Goal: Task Accomplishment & Management: Manage account settings

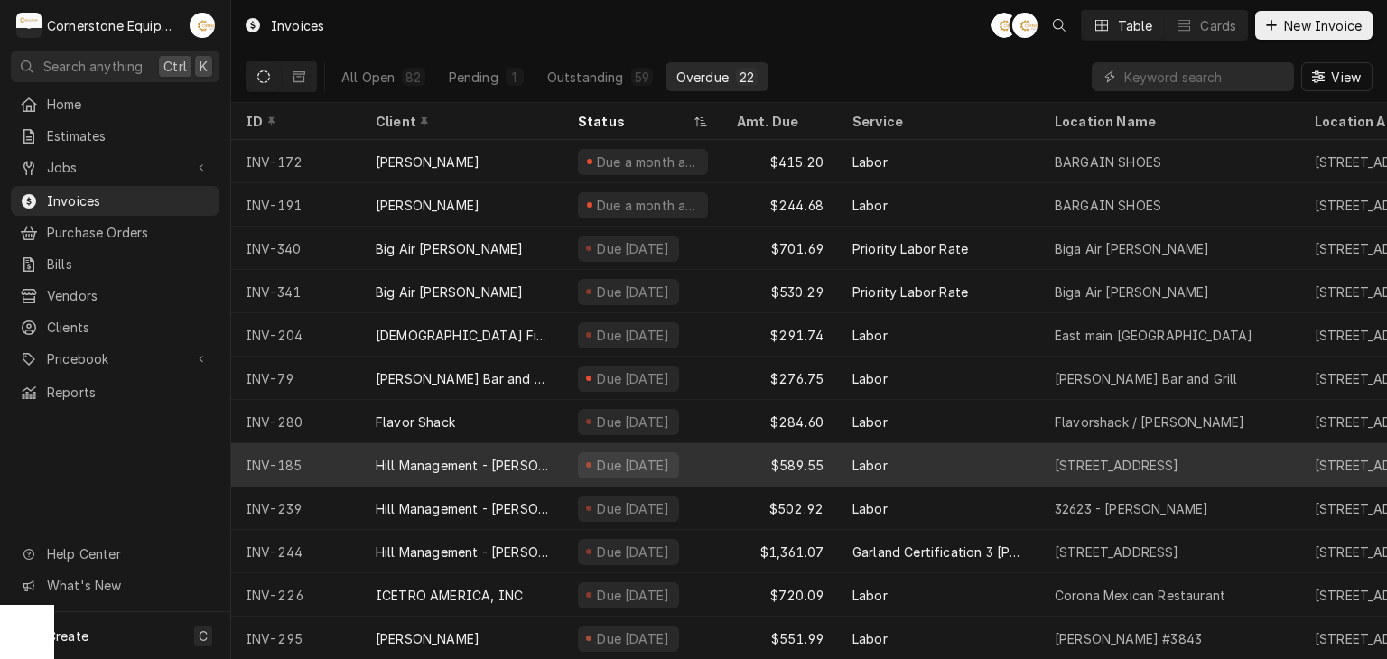
click at [462, 471] on div "Hill Management - [PERSON_NAME]" at bounding box center [462, 464] width 202 height 43
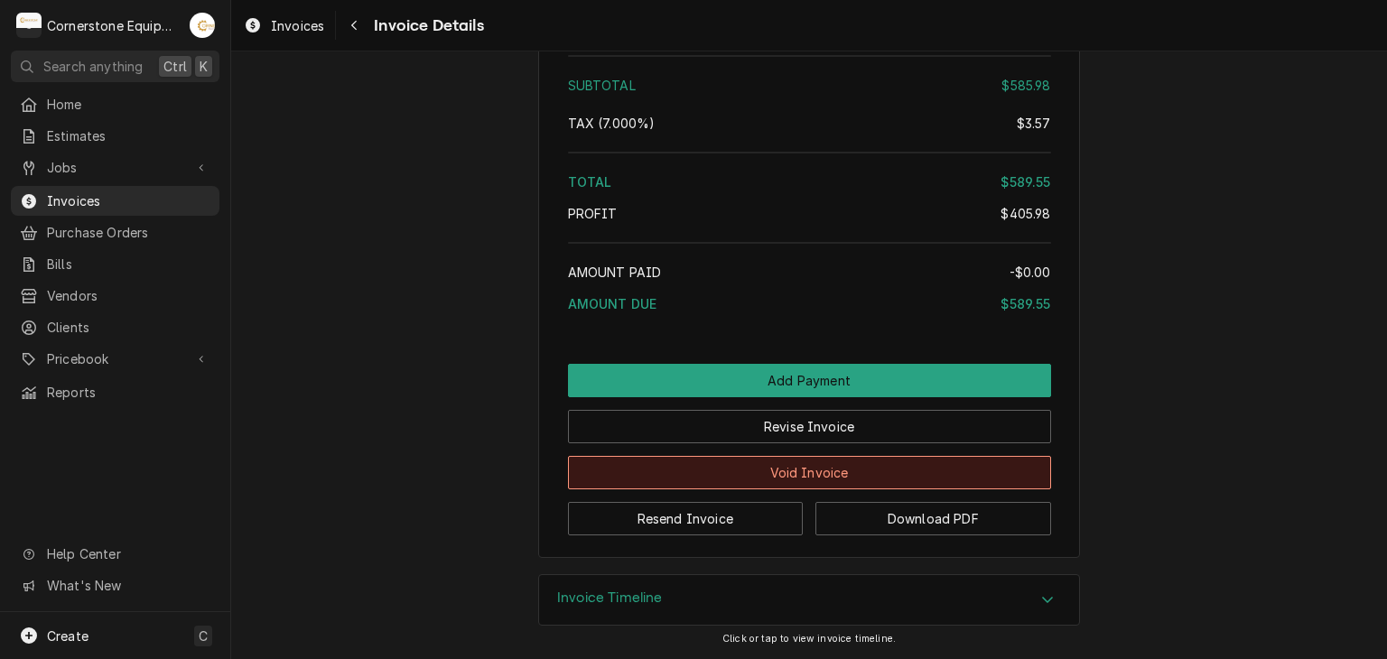
scroll to position [2846, 0]
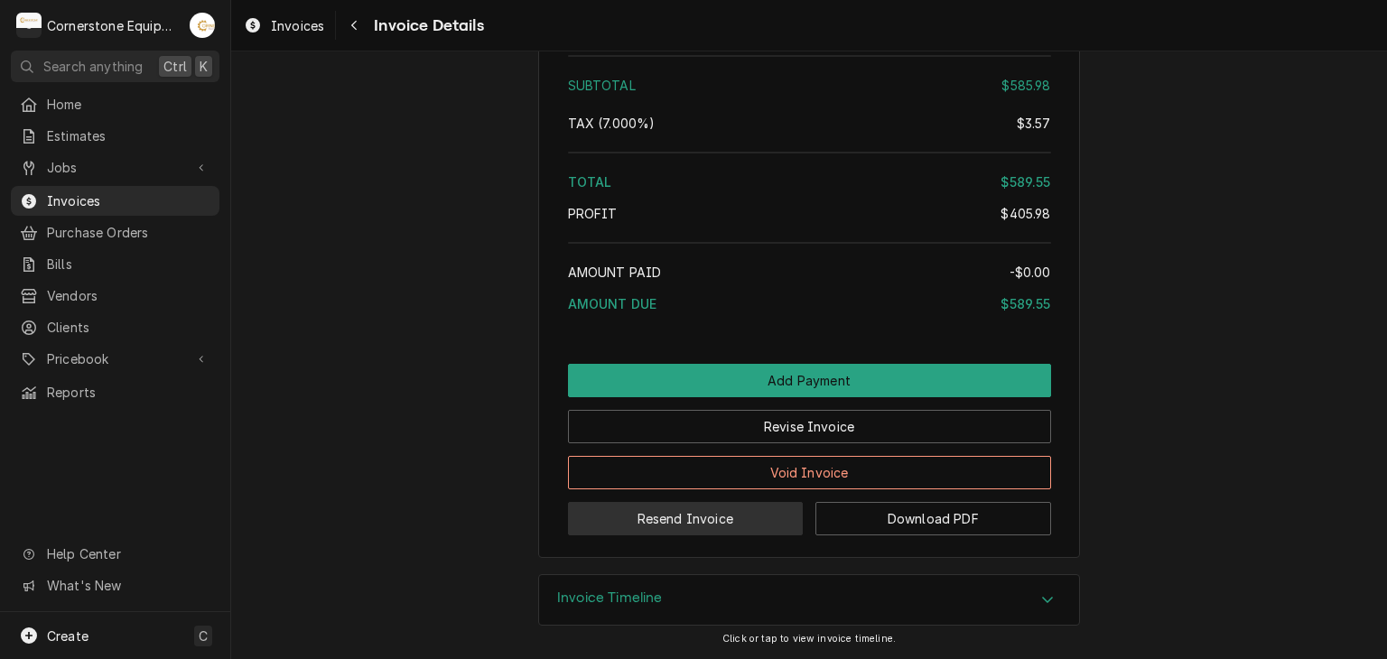
click at [690, 514] on button "Resend Invoice" at bounding box center [686, 518] width 236 height 33
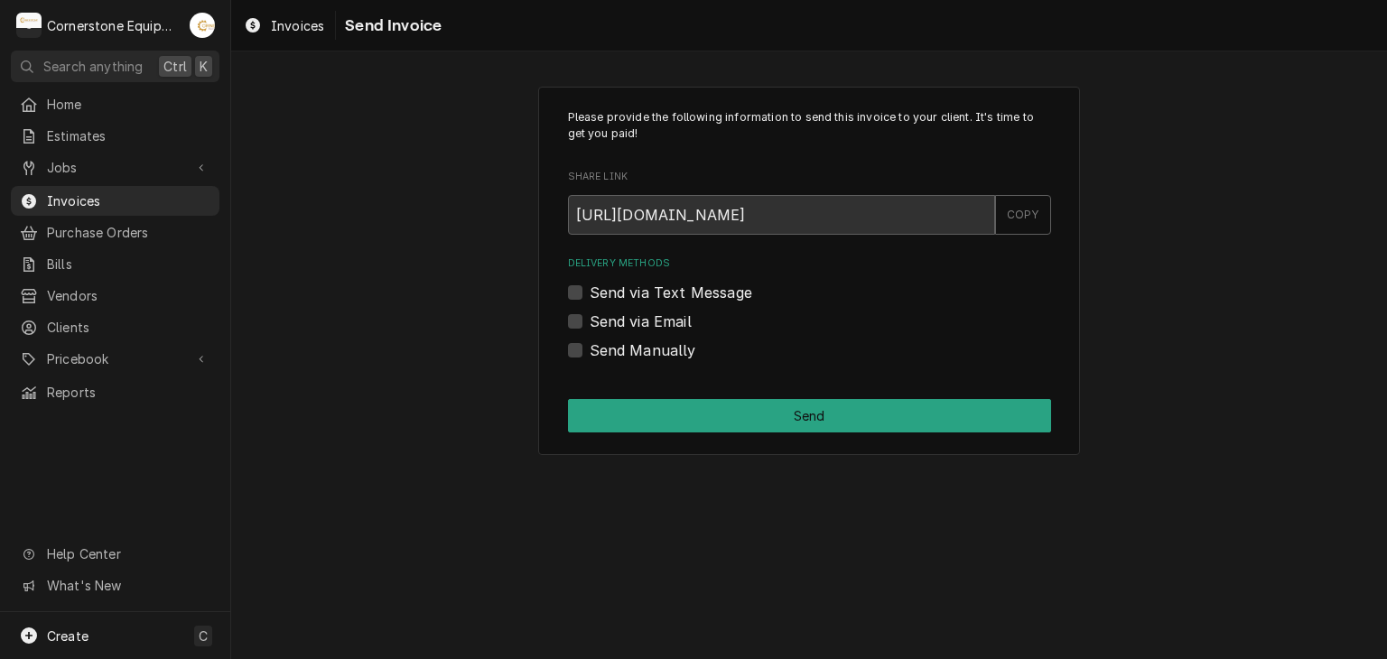
click at [617, 322] on label "Send via Email" at bounding box center [641, 322] width 102 height 22
click at [617, 322] on input "Send via Email" at bounding box center [831, 331] width 483 height 40
checkbox input "true"
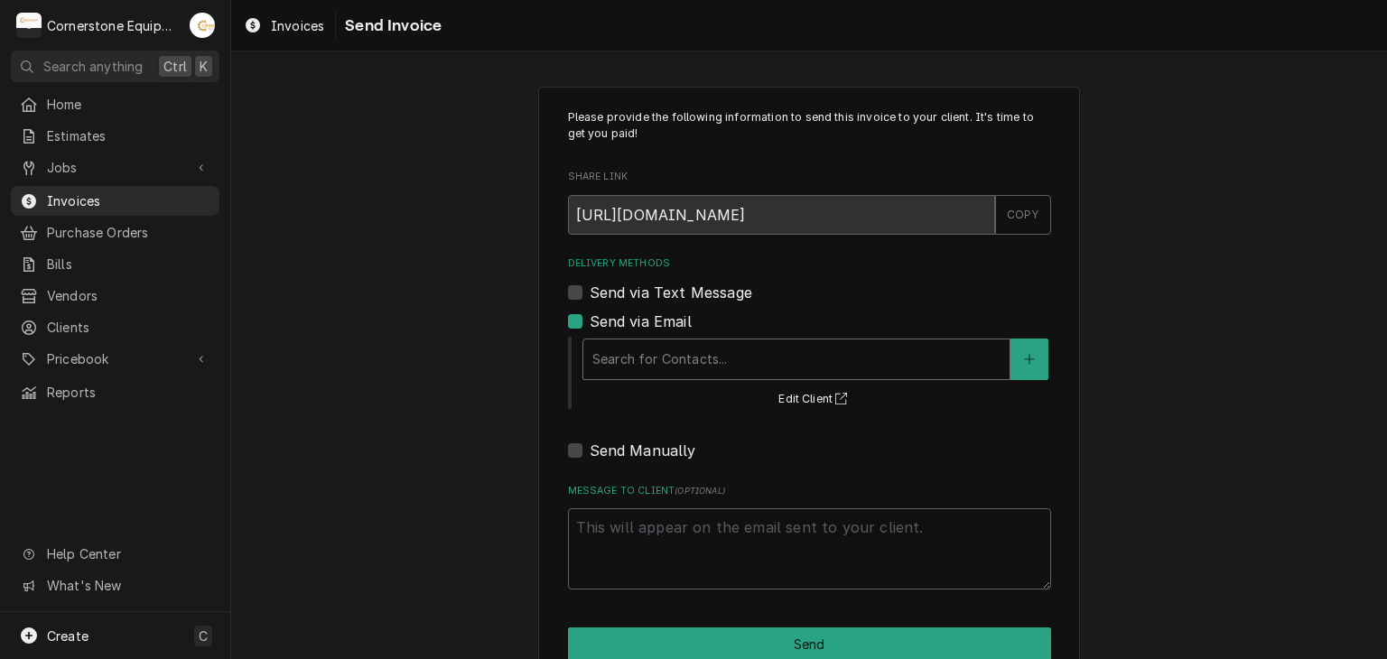
click at [621, 353] on div "Delivery Methods" at bounding box center [796, 359] width 408 height 33
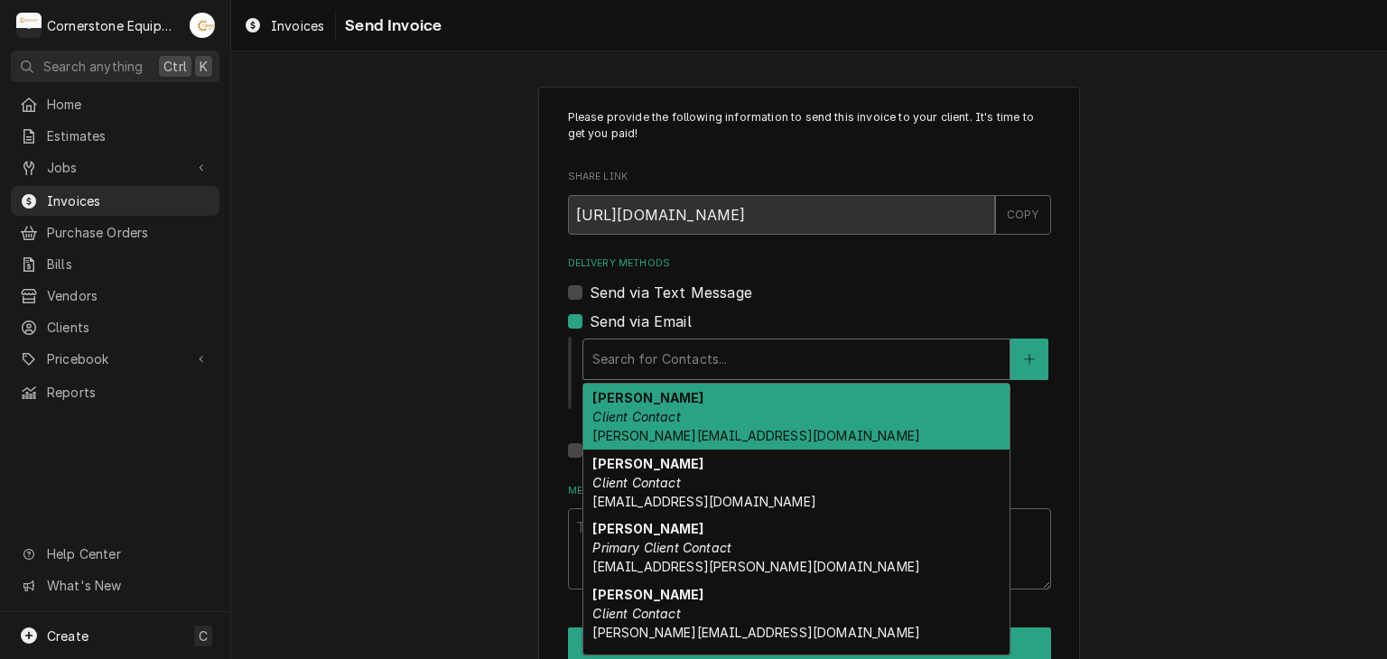
click at [632, 418] on em "Client Contact" at bounding box center [636, 416] width 88 height 15
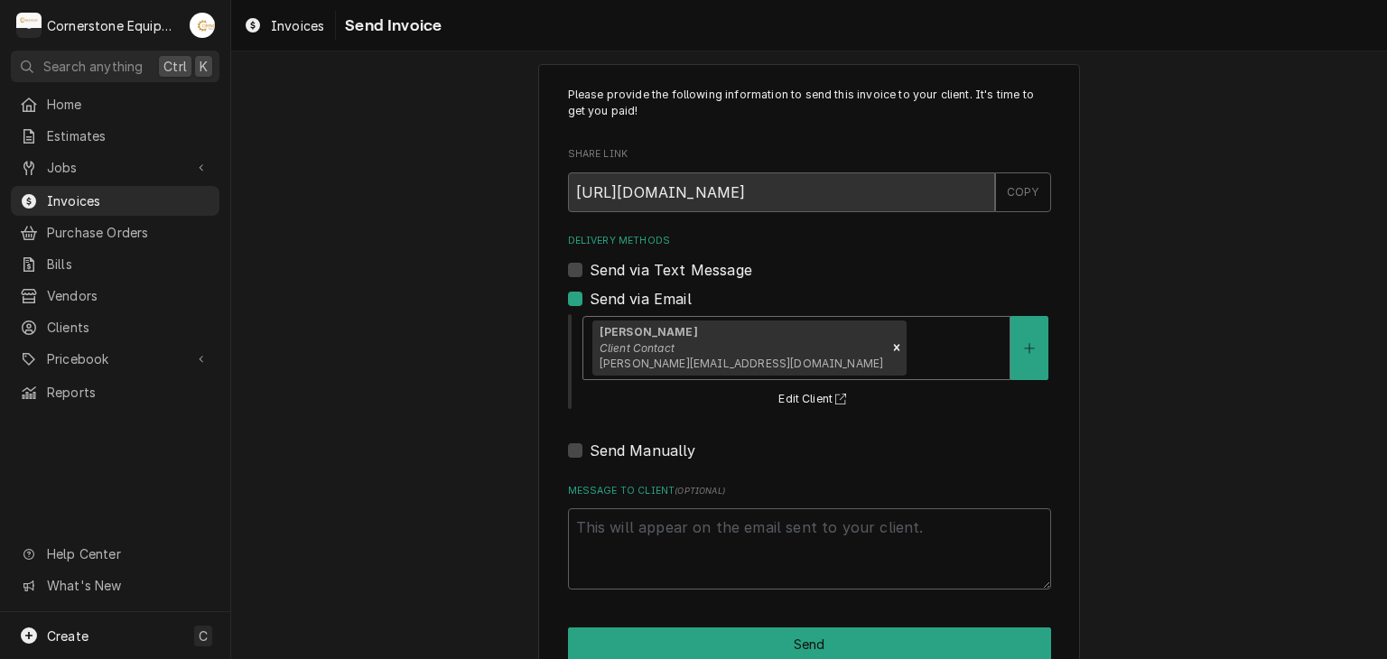
scroll to position [61, 0]
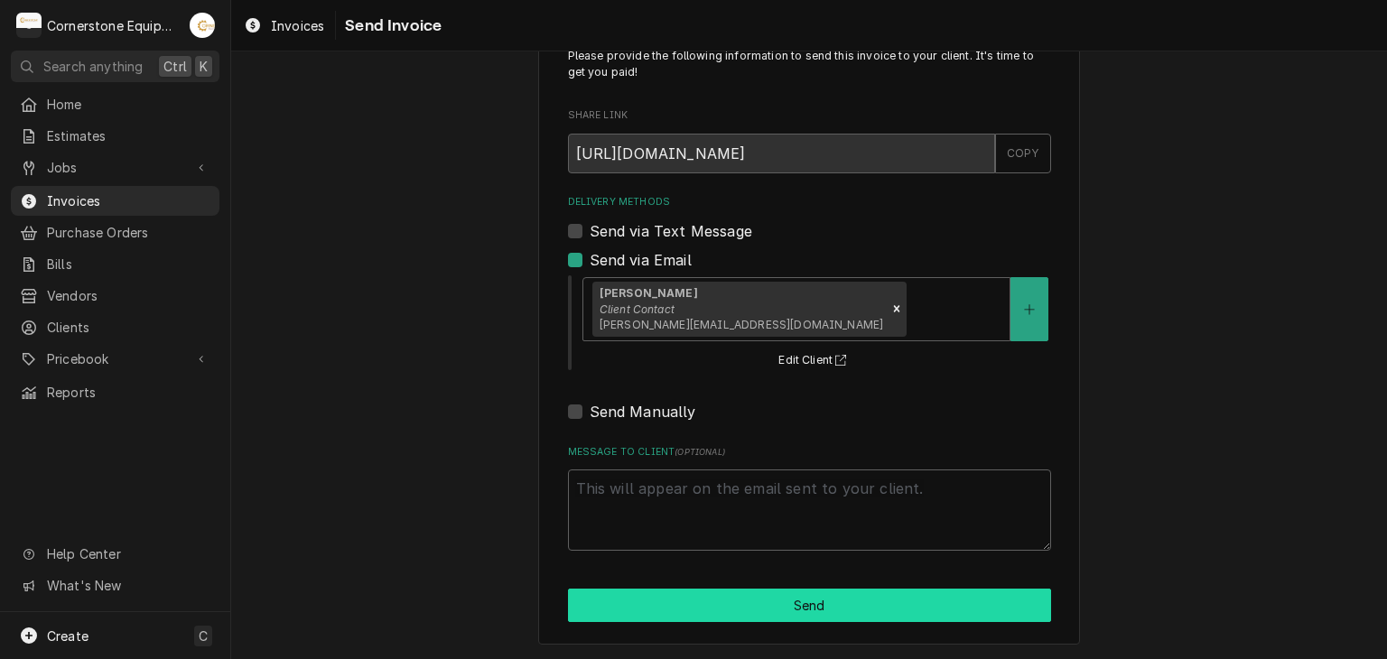
click at [774, 609] on button "Send" at bounding box center [809, 605] width 483 height 33
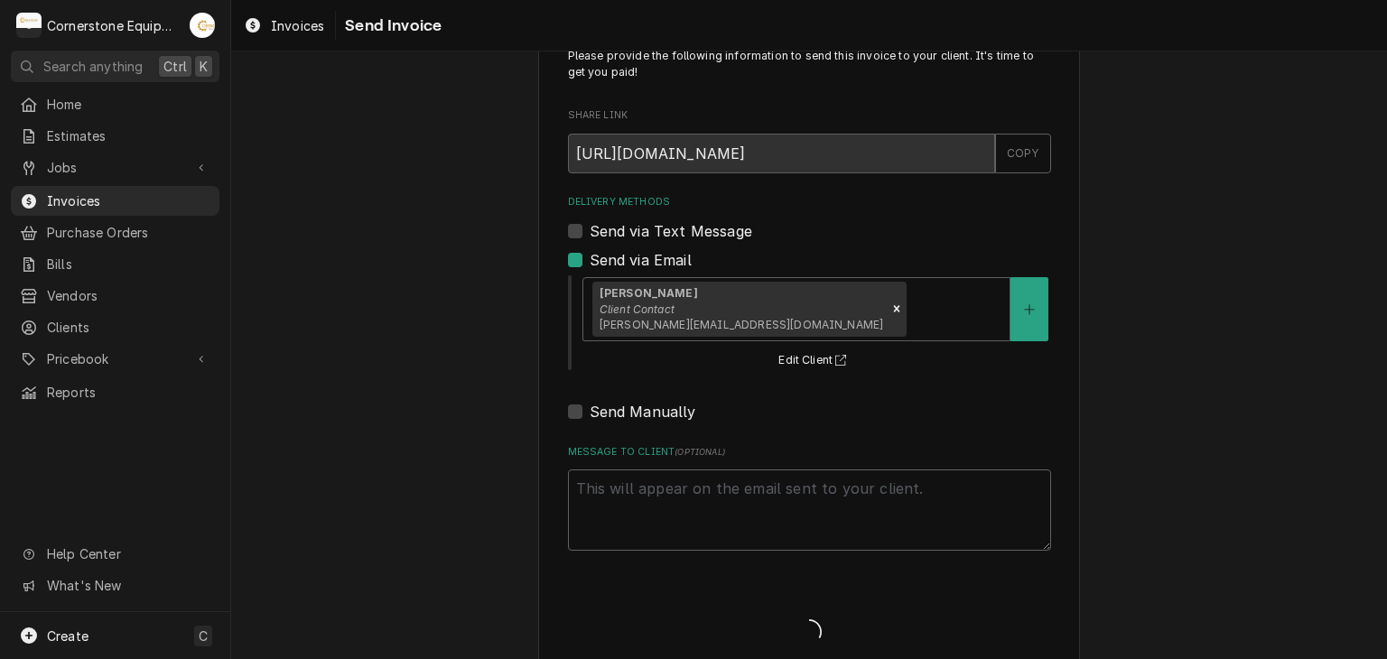
type textarea "x"
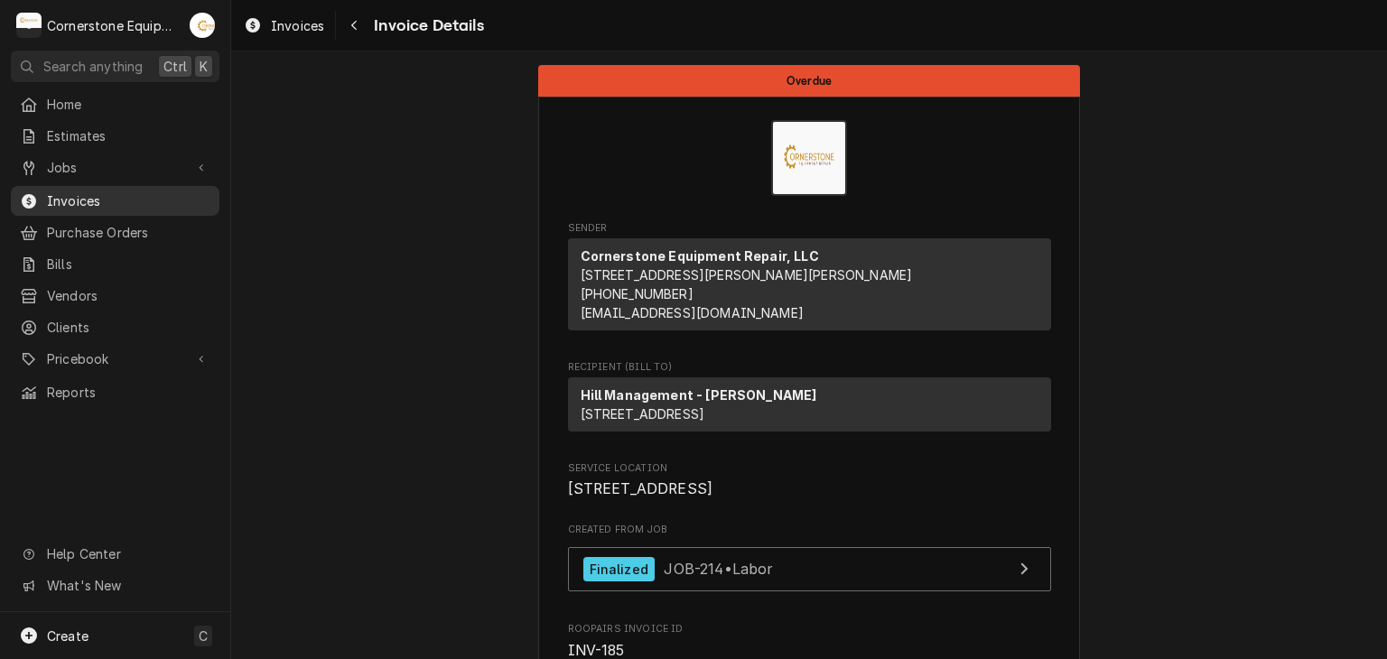
click at [79, 196] on span "Invoices" at bounding box center [128, 200] width 163 height 19
